Goal: Task Accomplishment & Management: Use online tool/utility

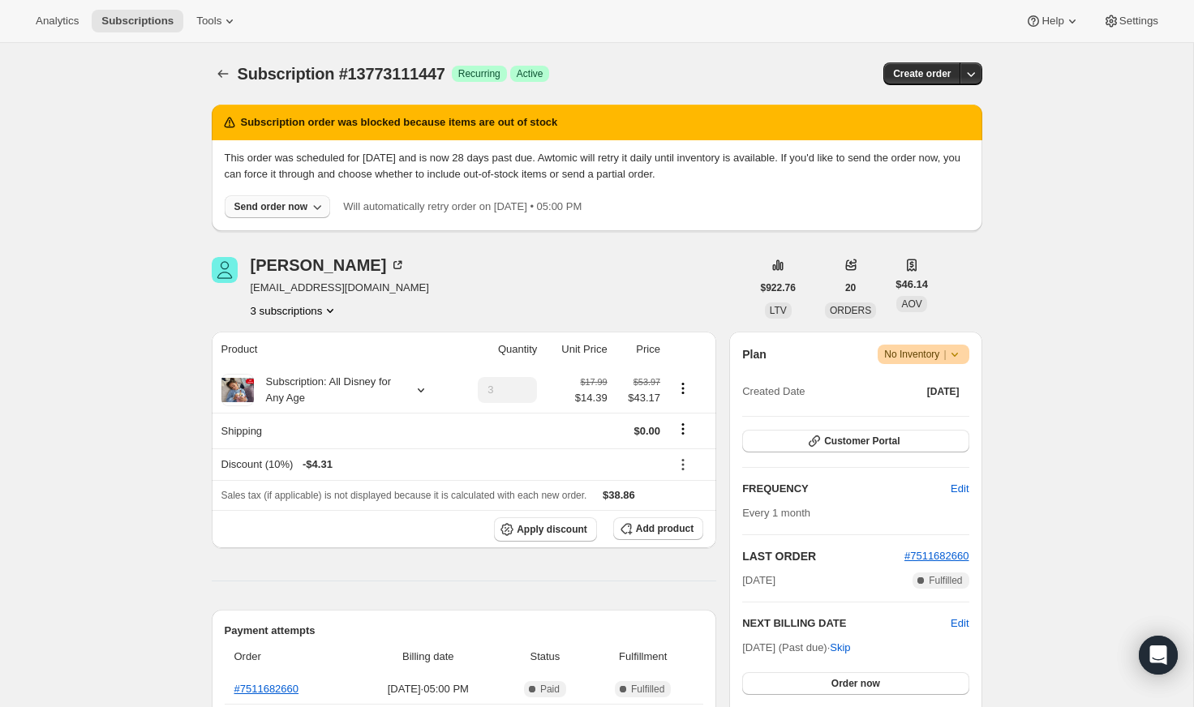
click at [302, 205] on div "Send order now" at bounding box center [271, 206] width 74 height 13
click at [296, 227] on button "Include sold-out items" at bounding box center [271, 240] width 182 height 26
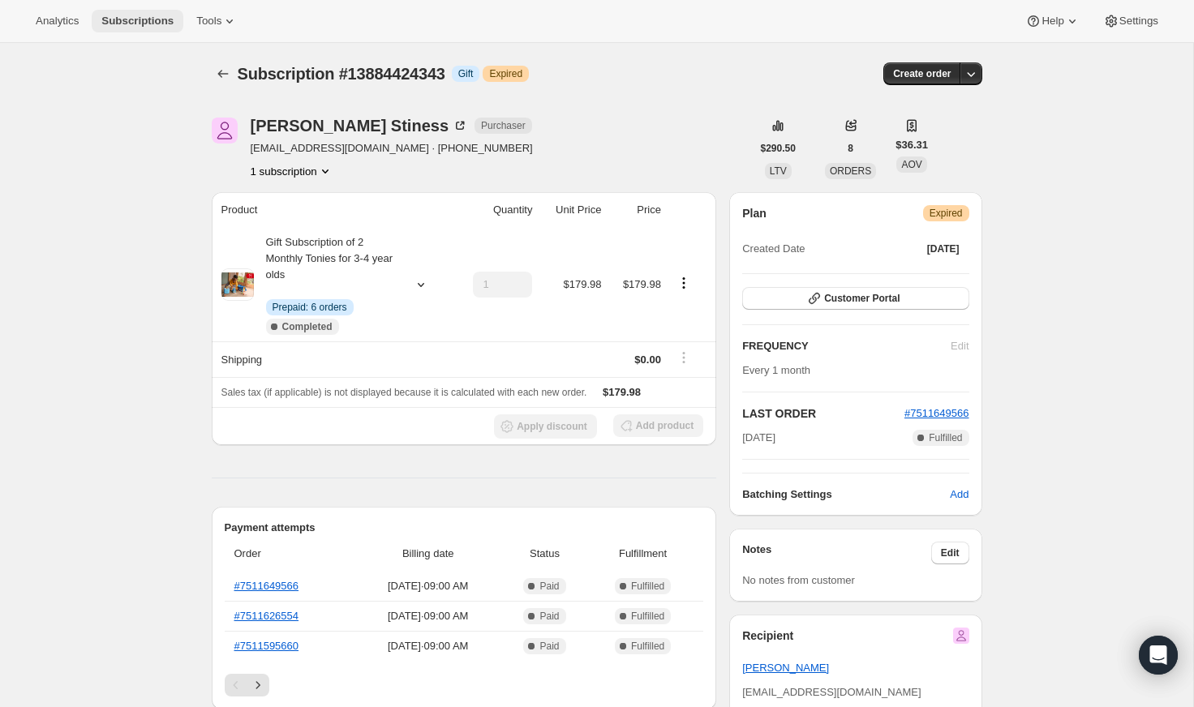
click at [114, 15] on span "Subscriptions" at bounding box center [137, 21] width 72 height 13
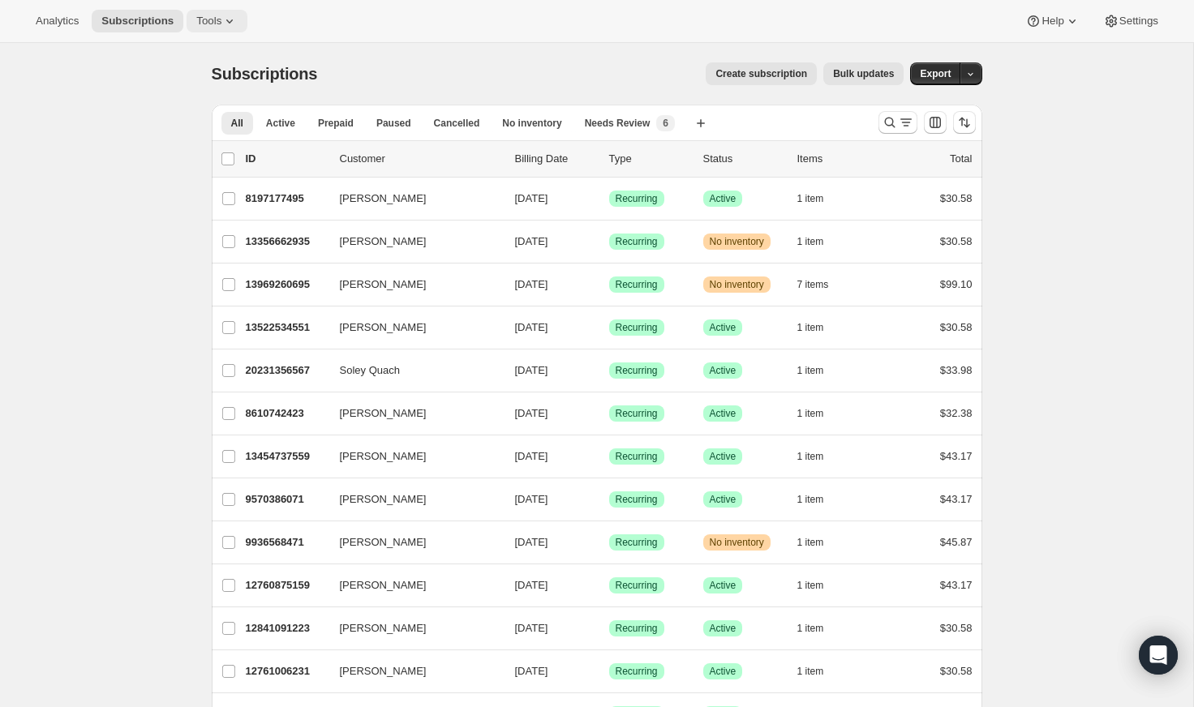
click at [198, 14] on button "Tools" at bounding box center [217, 21] width 61 height 23
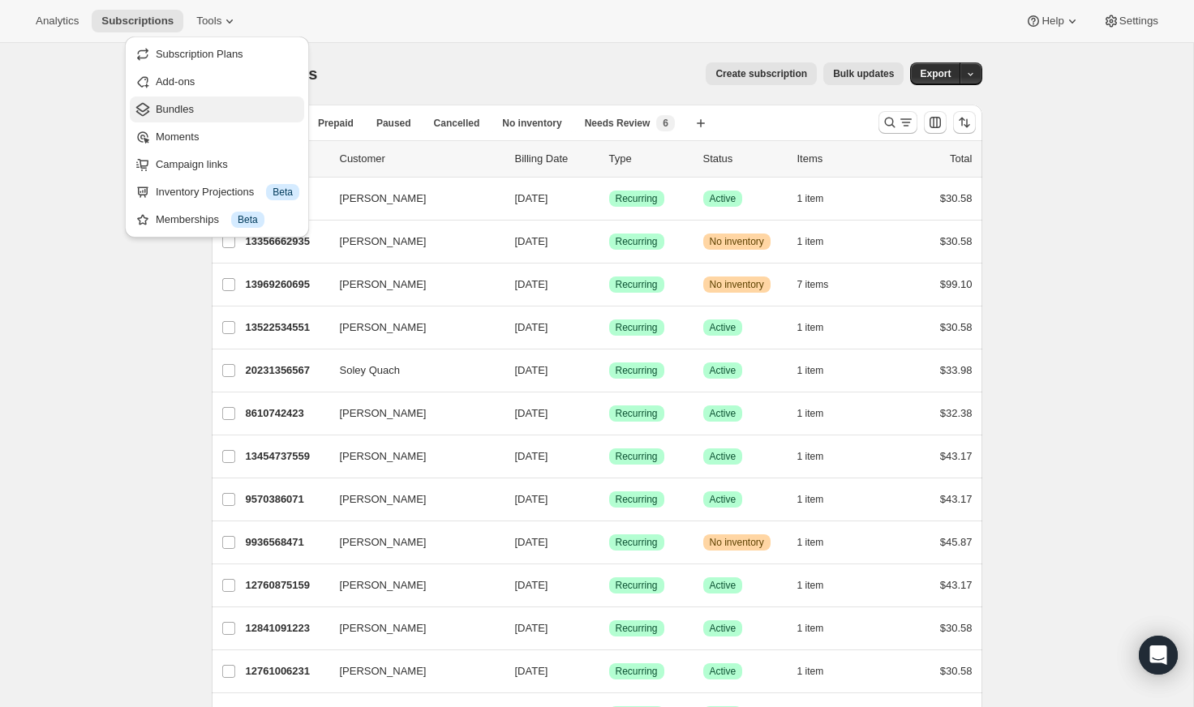
click at [212, 114] on span "Bundles" at bounding box center [228, 109] width 144 height 16
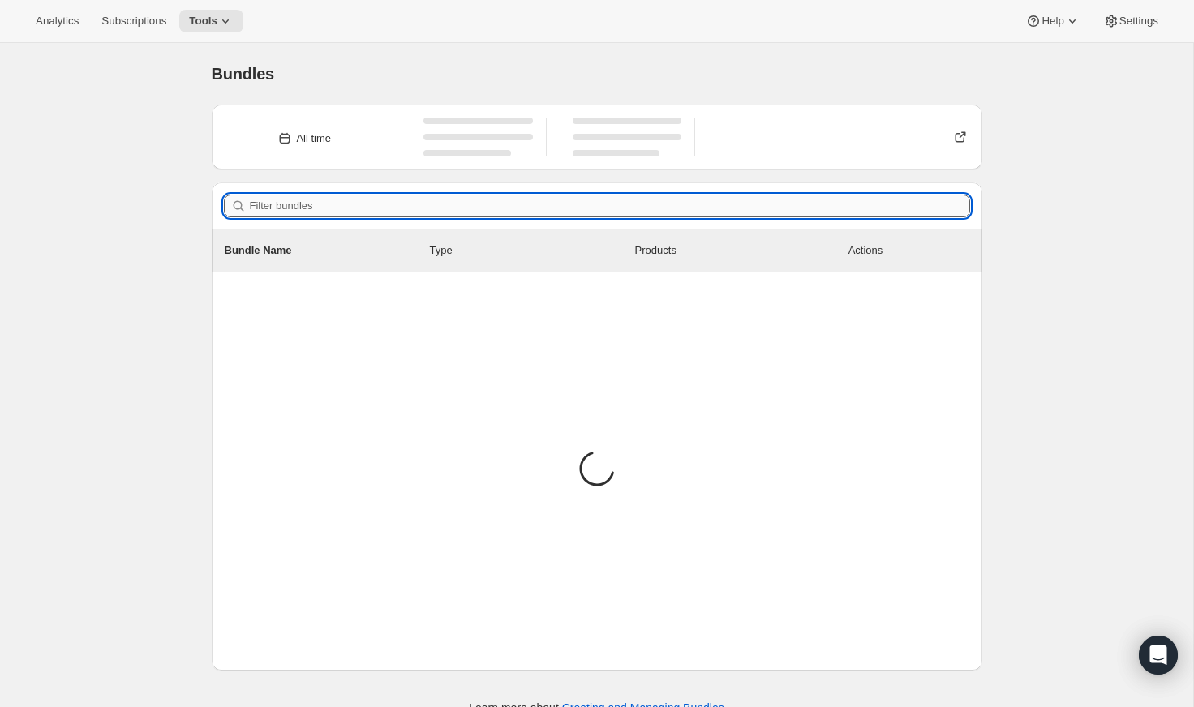
click at [549, 202] on input "Filter bundles" at bounding box center [610, 206] width 720 height 23
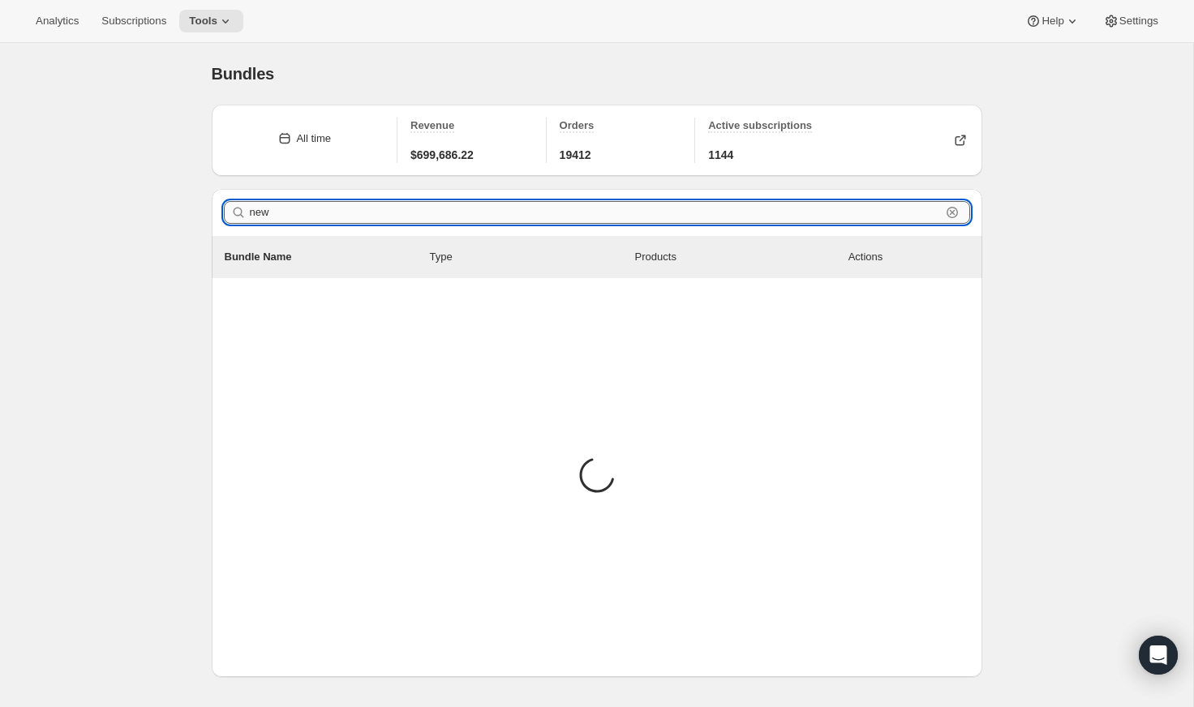
type input "new"
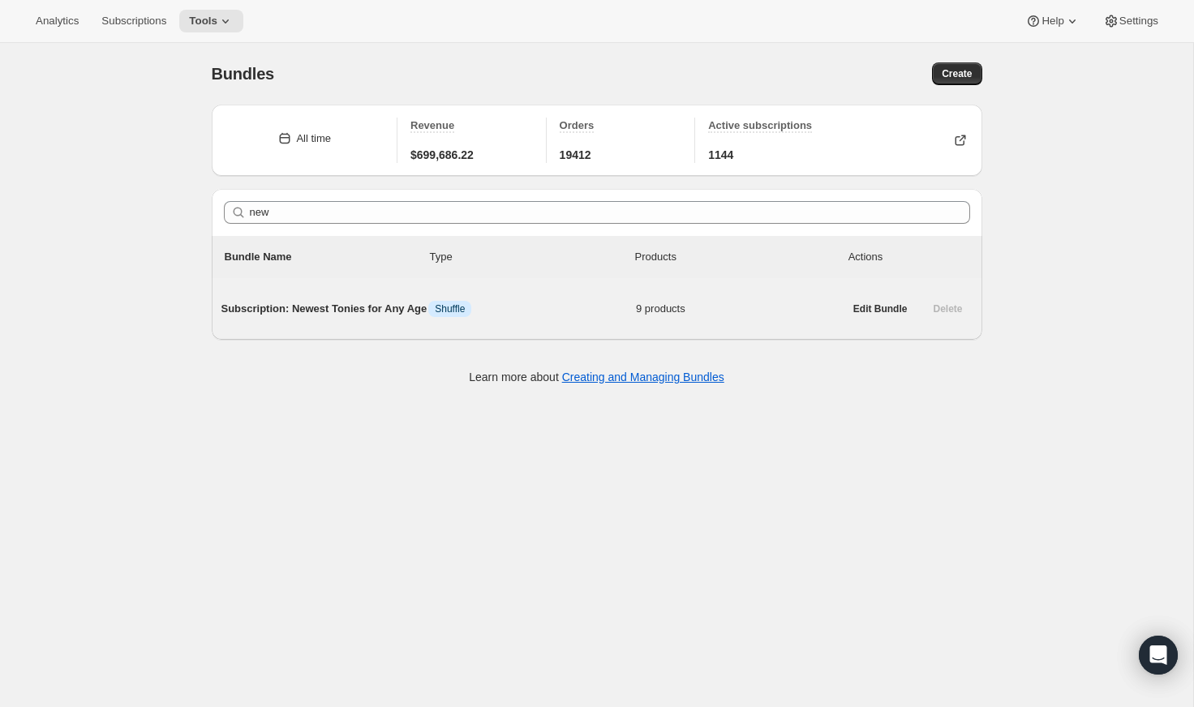
click at [358, 315] on span "Subscription: Newest Tonies for Any Age" at bounding box center [325, 309] width 208 height 16
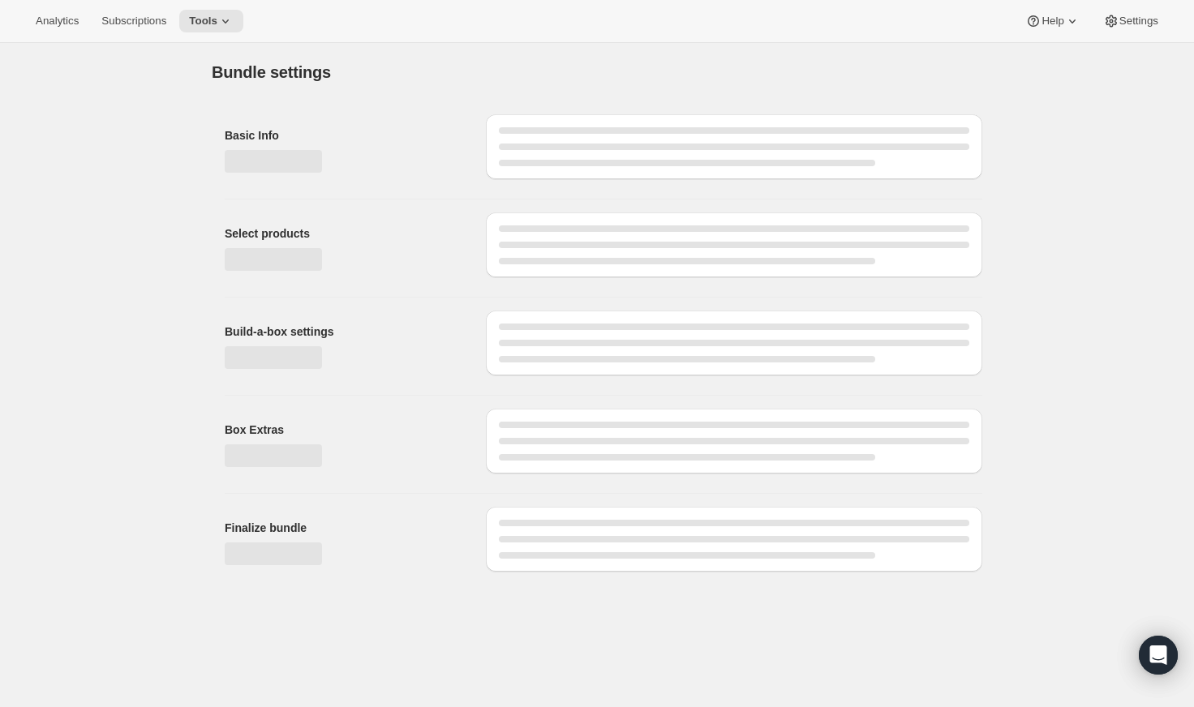
type input "Subscription: Newest Tonies for Any Age"
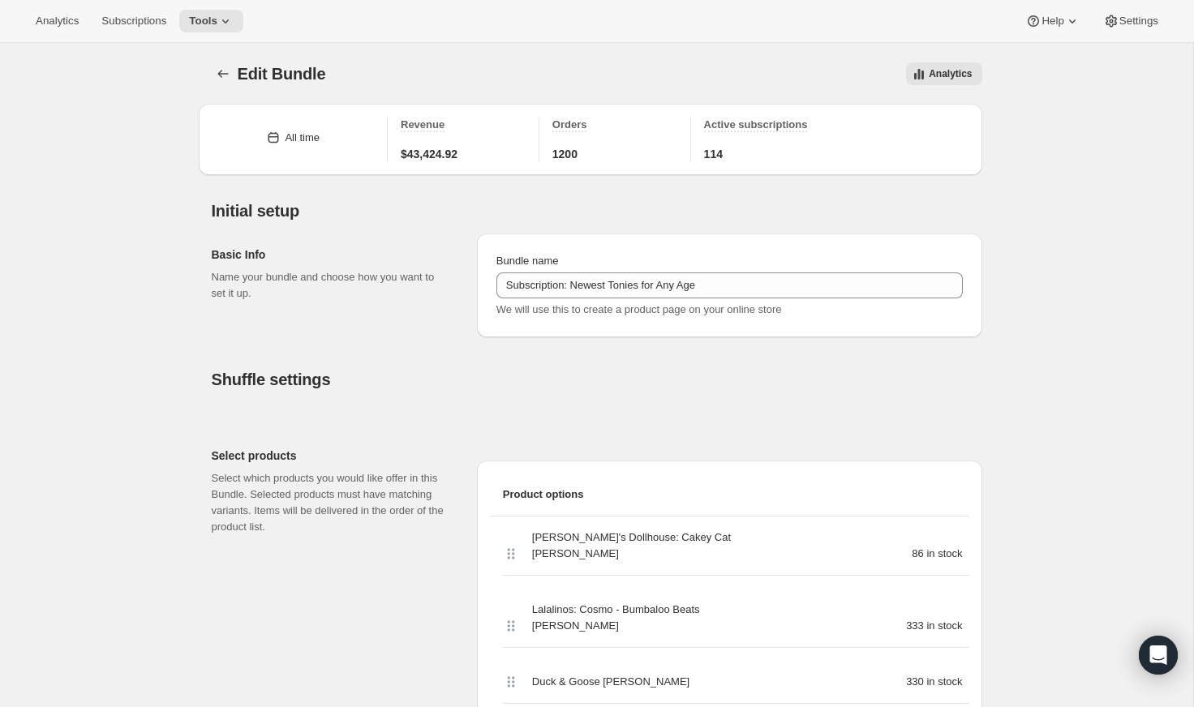
click at [399, 269] on p "Name your bundle and choose how you want to set it up." at bounding box center [331, 285] width 239 height 32
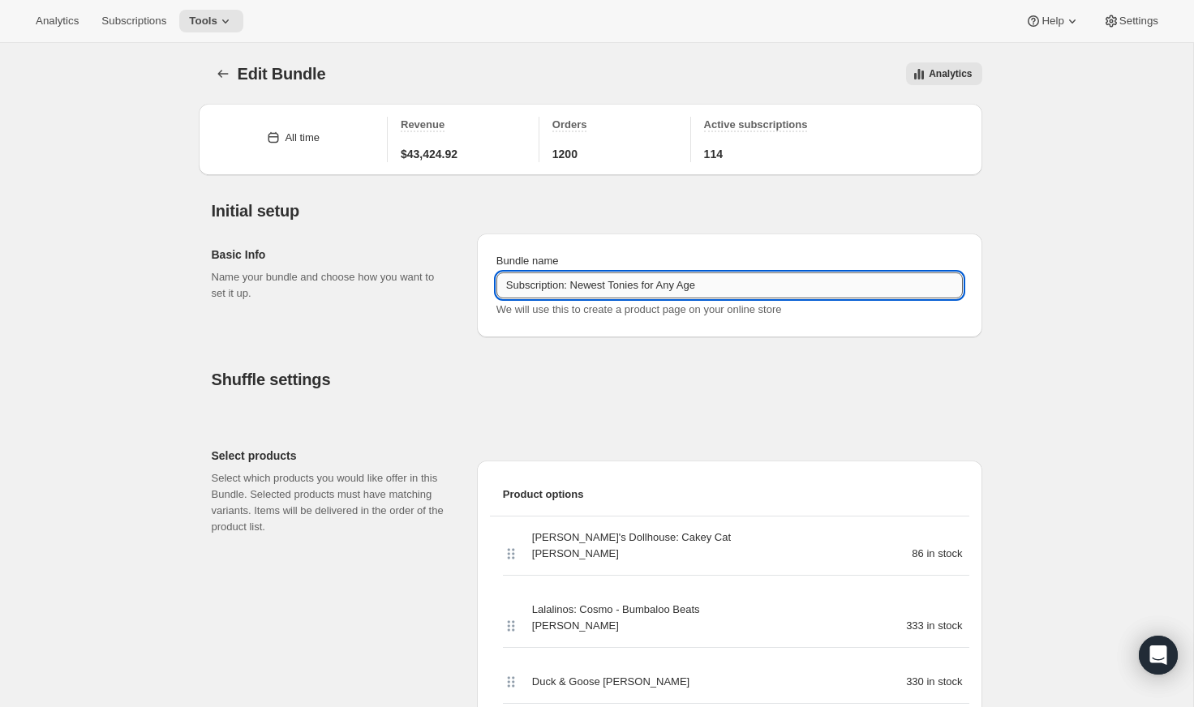
click at [625, 289] on input "Subscription: Newest Tonies for Any Age" at bounding box center [729, 286] width 466 height 26
